Goal: Task Accomplishment & Management: Manage account settings

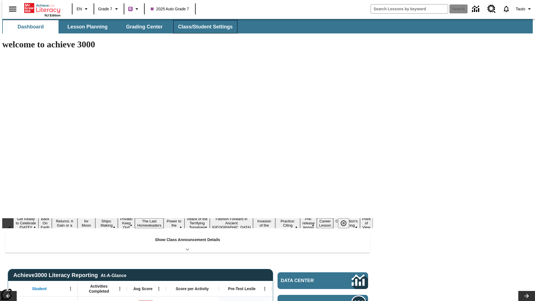
click at [202, 27] on span "Class/Student Settings" at bounding box center [205, 27] width 55 height 6
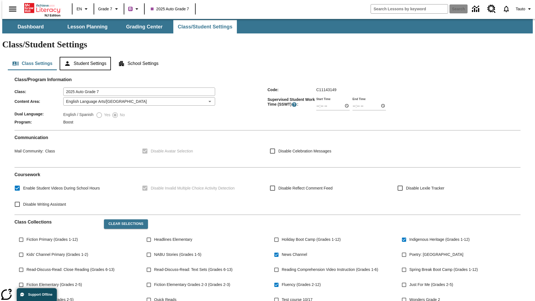
click at [84, 57] on button "Student Settings" at bounding box center [85, 63] width 51 height 13
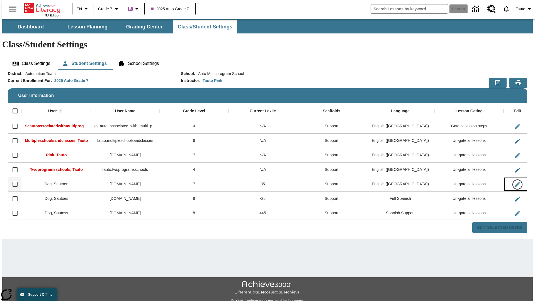
click at [515, 182] on icon "Edit User" at bounding box center [517, 184] width 5 height 5
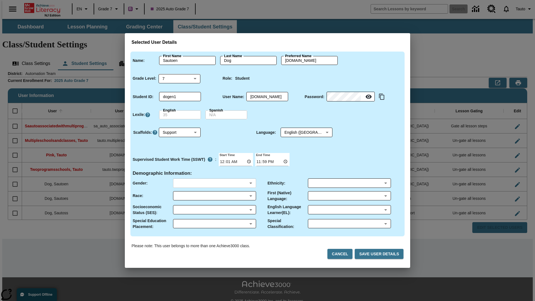
click at [214, 183] on body "Skip to main content NJ Edition EN Grade 7 B 2025 Auto Grade 7 Search 0 Tauto D…" at bounding box center [267, 166] width 530 height 294
click at [214, 196] on body "Skip to main content NJ Edition EN Grade 7 B 2025 Auto Grade 7 Search 0 Tauto D…" at bounding box center [267, 166] width 530 height 294
click at [214, 209] on body "Skip to main content NJ Edition EN Grade 7 B 2025 Auto Grade 7 Search 0 Tauto D…" at bounding box center [267, 166] width 530 height 294
click at [214, 223] on body "Skip to main content NJ Edition EN Grade 7 B 2025 Auto Grade 7 Search 0 Tauto D…" at bounding box center [267, 166] width 530 height 294
click at [349, 183] on body "Skip to main content NJ Edition EN Grade 7 B 2025 Auto Grade 7 Search 0 Tauto D…" at bounding box center [267, 166] width 530 height 294
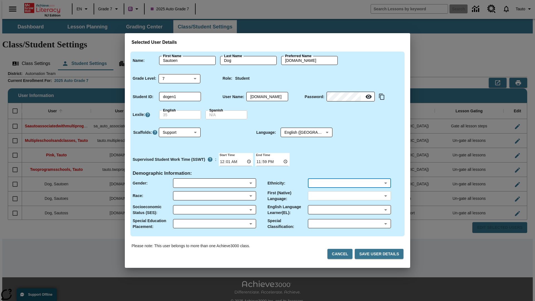
click at [349, 196] on body "Skip to main content NJ Edition EN Grade 7 B 2025 Auto Grade 7 Search 0 Tauto D…" at bounding box center [267, 166] width 530 height 294
click at [349, 209] on body "Skip to main content NJ Edition EN Grade 7 B 2025 Auto Grade 7 Search 0 Tauto D…" at bounding box center [267, 166] width 530 height 294
click at [349, 223] on body "Skip to main content NJ Edition EN Grade 7 B 2025 Auto Grade 7 Search 0 Tauto D…" at bounding box center [267, 166] width 530 height 294
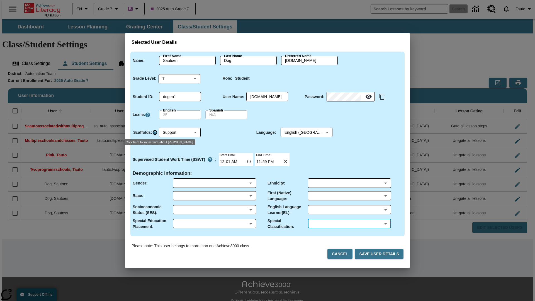
click at [155, 132] on icon "Click here to know more about Scaffolds" at bounding box center [155, 133] width 6 height 6
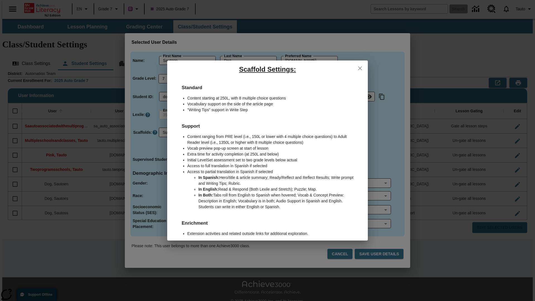
click at [360, 68] on icon "close" at bounding box center [360, 68] width 4 height 4
